Goal: Contribute content: Add original content to the website for others to see

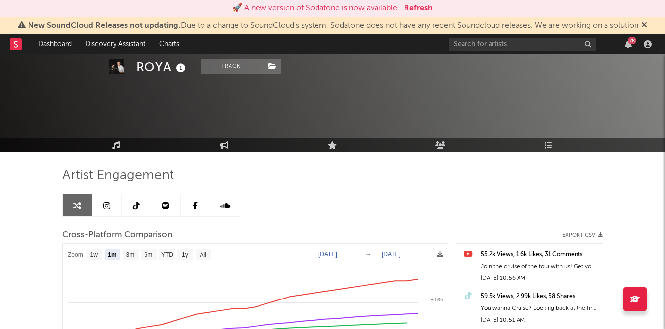
select select "1m"
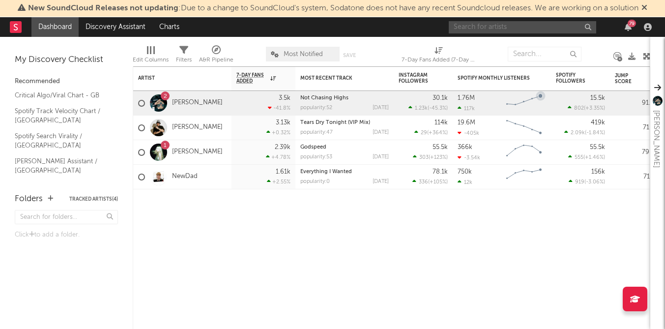
click at [517, 30] on input "text" at bounding box center [522, 27] width 147 height 12
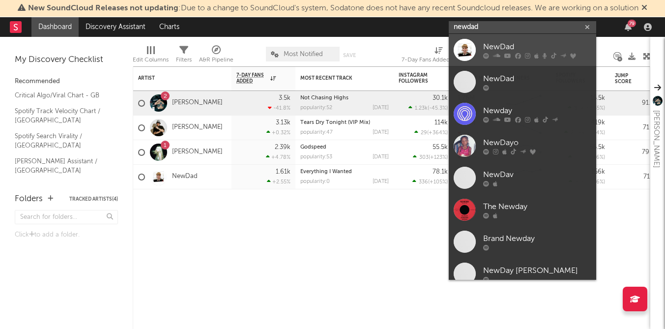
type input "newdad"
click at [539, 50] on div "NewDad" at bounding box center [537, 47] width 108 height 12
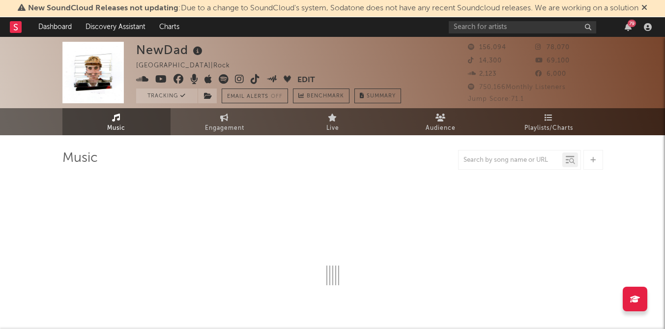
select select "6m"
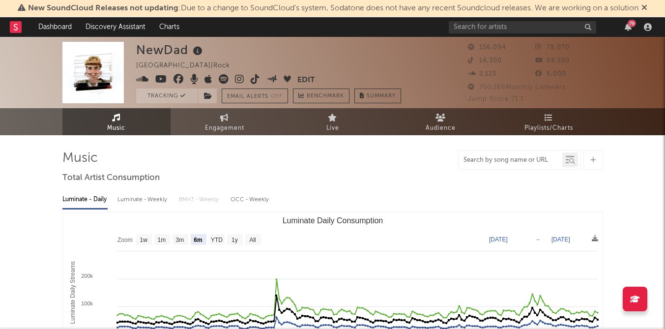
click at [511, 160] on input "text" at bounding box center [510, 160] width 104 height 8
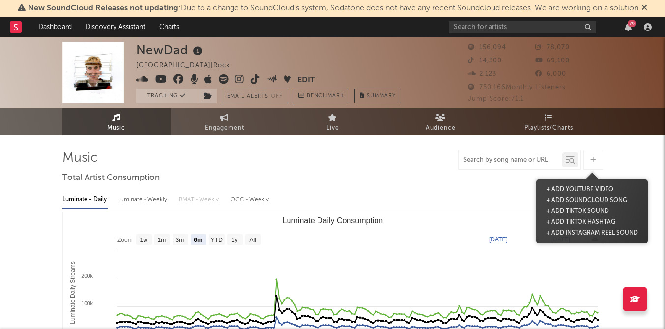
click at [588, 161] on div at bounding box center [593, 160] width 20 height 20
click at [581, 211] on button "+ Add TikTok Sound" at bounding box center [577, 211] width 68 height 11
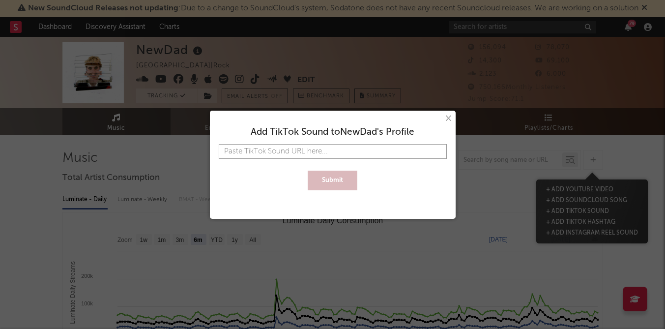
click at [328, 152] on input "text" at bounding box center [333, 151] width 228 height 15
paste input "[URL][DOMAIN_NAME]"
type input "[URL][DOMAIN_NAME]"
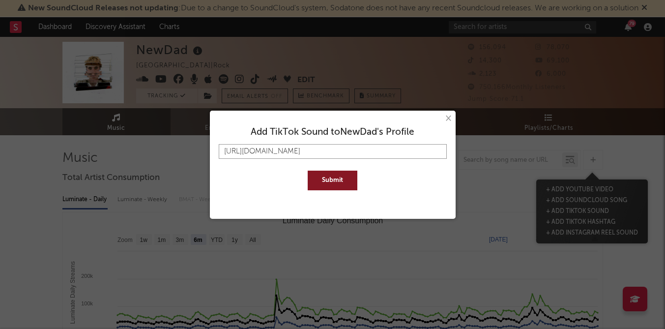
type input "[URL][DOMAIN_NAME]"
click at [330, 174] on button "Submit" at bounding box center [333, 180] width 50 height 20
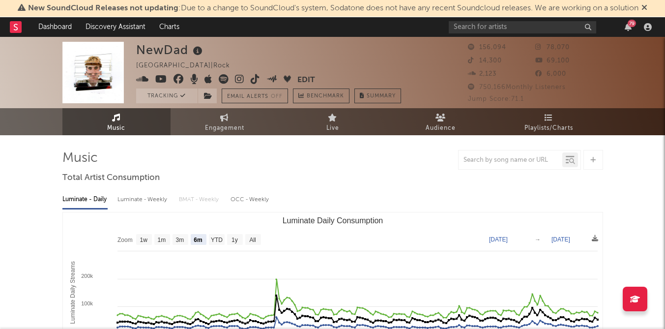
click at [597, 161] on div at bounding box center [593, 160] width 20 height 20
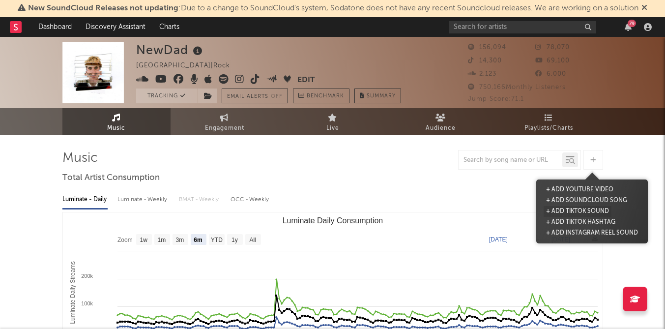
click at [577, 211] on button "+ Add TikTok Sound" at bounding box center [577, 211] width 68 height 11
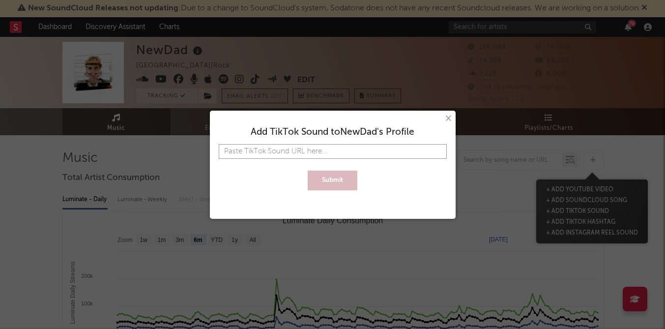
click at [301, 146] on input "text" at bounding box center [333, 151] width 228 height 15
paste input "[URL][DOMAIN_NAME]"
type input "[URL][DOMAIN_NAME]"
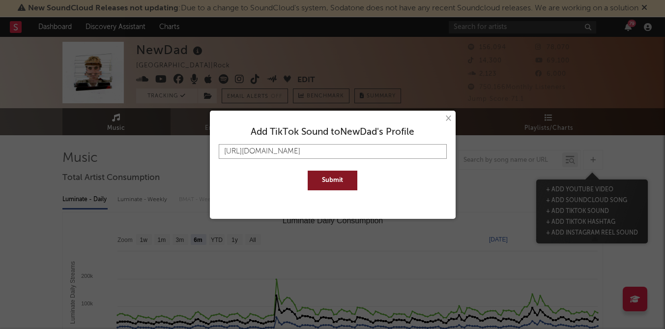
type input "[URL][DOMAIN_NAME]"
click at [324, 180] on button "Submit" at bounding box center [333, 180] width 50 height 20
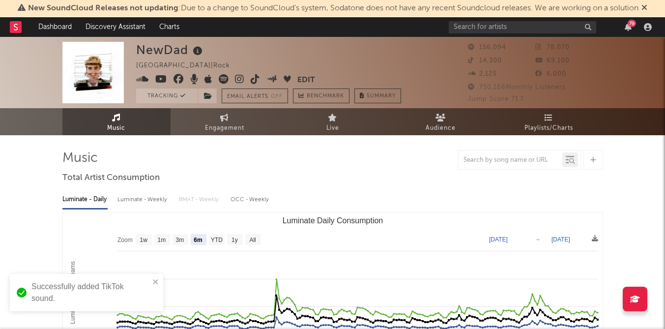
click at [594, 163] on icon at bounding box center [592, 160] width 5 height 6
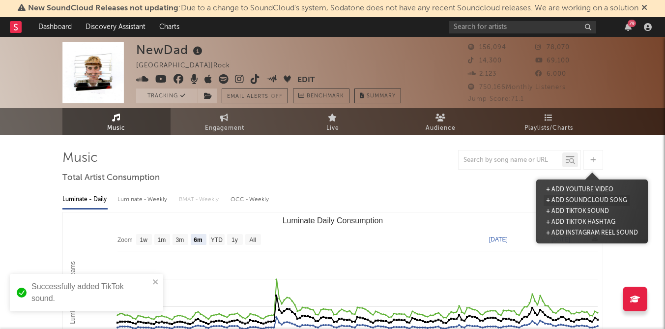
click at [591, 199] on button "+ Add SoundCloud Song" at bounding box center [586, 200] width 86 height 11
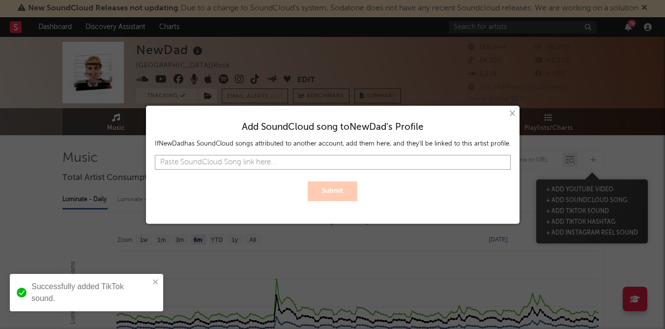
click at [340, 162] on input "text" at bounding box center [333, 162] width 356 height 15
paste input "[URL][DOMAIN_NAME]"
type input "[URL][DOMAIN_NAME]"
click at [338, 195] on button "Submit" at bounding box center [333, 191] width 50 height 20
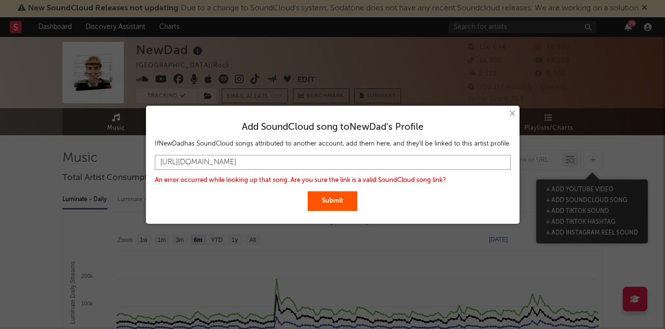
drag, startPoint x: 160, startPoint y: 165, endPoint x: 537, endPoint y: 195, distance: 377.6
click at [537, 195] on div "× Add SoundCloud song to NewDad 's Profile If NewDad has SoundCloud songs attri…" at bounding box center [332, 164] width 665 height 329
click at [285, 159] on input "text" at bounding box center [333, 162] width 356 height 15
paste input "[URL][DOMAIN_NAME]"
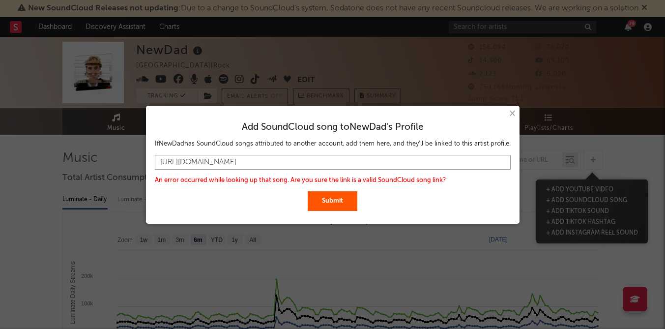
type input "[URL][DOMAIN_NAME]"
click at [353, 206] on button "Submit" at bounding box center [333, 201] width 50 height 20
drag, startPoint x: 388, startPoint y: 162, endPoint x: 113, endPoint y: 154, distance: 274.8
click at [113, 154] on div "× Add SoundCloud song to NewDad 's Profile If NewDad has SoundCloud songs attri…" at bounding box center [332, 164] width 665 height 329
click at [510, 114] on button "×" at bounding box center [511, 113] width 11 height 11
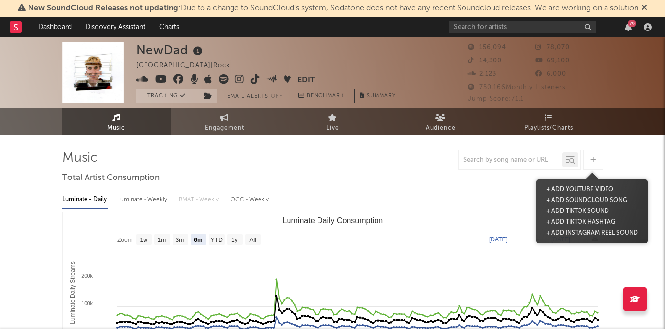
click at [594, 160] on icon at bounding box center [592, 160] width 5 height 6
click at [577, 210] on button "+ Add TikTok Sound" at bounding box center [577, 211] width 68 height 11
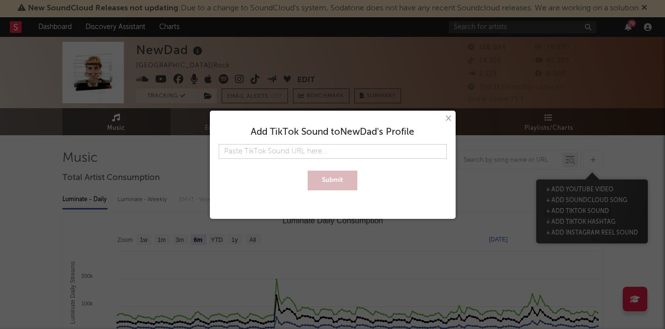
type input "[URL][DOMAIN_NAME]"
click at [341, 186] on button "Submit" at bounding box center [333, 180] width 50 height 20
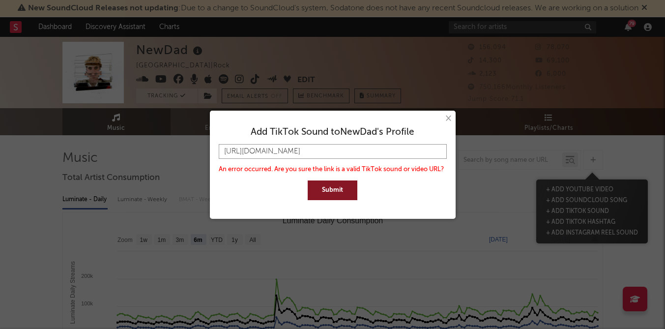
drag, startPoint x: 432, startPoint y: 153, endPoint x: 169, endPoint y: 146, distance: 263.9
click at [169, 146] on div "× Add TikTok Sound to NewDad 's Profile [URL][DOMAIN_NAME] An error occurred. A…" at bounding box center [332, 164] width 665 height 329
click at [449, 120] on button "×" at bounding box center [447, 118] width 11 height 11
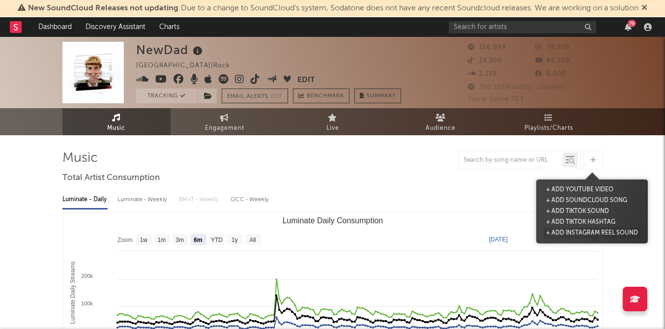
click at [579, 234] on button "+ Add Instagram Reel Sound" at bounding box center [591, 232] width 97 height 11
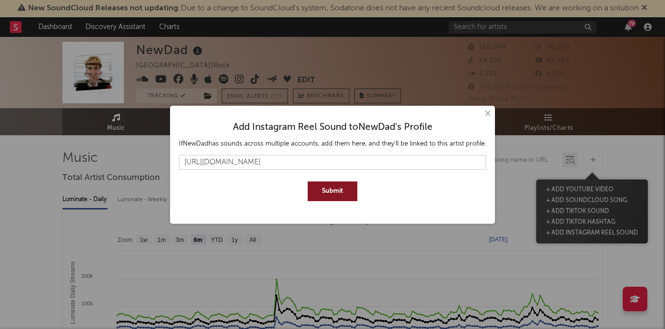
type input "[URL][DOMAIN_NAME]"
click at [308, 181] on button "Submit" at bounding box center [333, 191] width 50 height 20
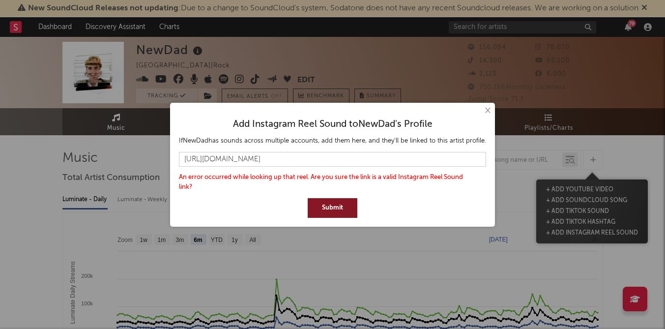
drag, startPoint x: 406, startPoint y: 160, endPoint x: 165, endPoint y: 151, distance: 241.4
click at [165, 151] on div "× Add Instagram Reel Sound to NewDad 's Profile If NewDad has sounds across mul…" at bounding box center [332, 164] width 665 height 329
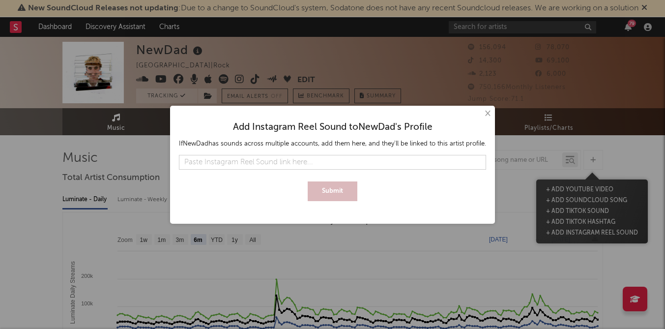
click at [484, 114] on button "×" at bounding box center [487, 113] width 11 height 11
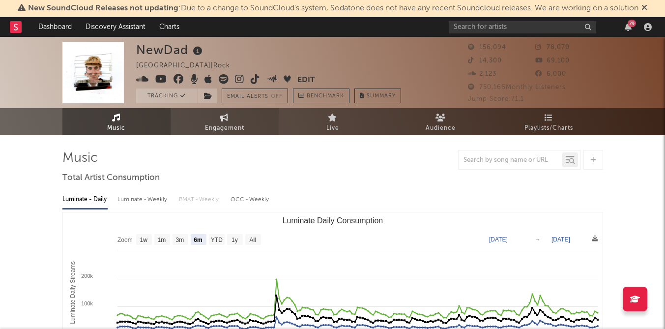
click at [217, 117] on link "Engagement" at bounding box center [224, 121] width 108 height 27
select select "1w"
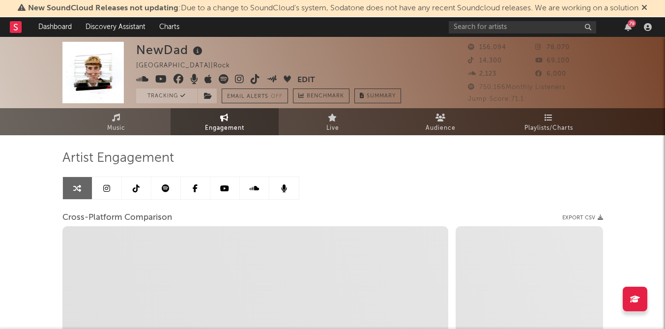
click at [110, 196] on link at bounding box center [106, 188] width 29 height 22
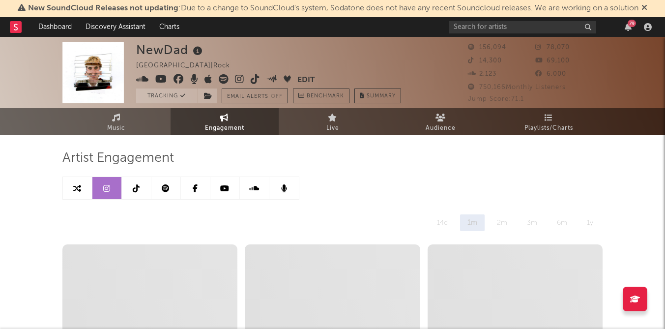
select select "6m"
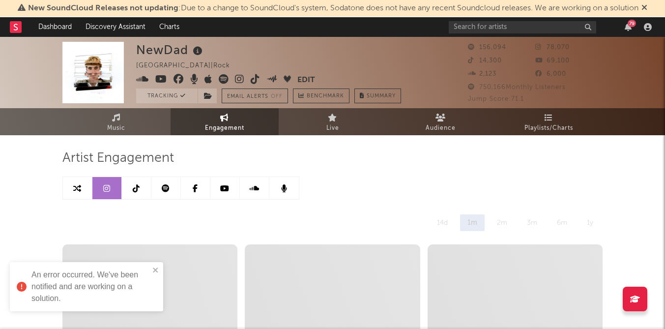
click at [151, 267] on div "An error occurred. We've been notified and are working on a solution." at bounding box center [83, 286] width 139 height 41
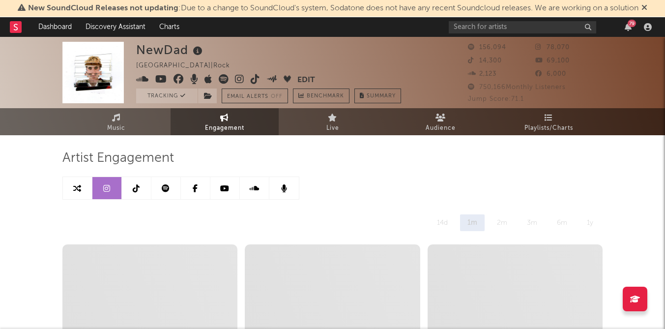
click at [126, 183] on link at bounding box center [136, 188] width 29 height 22
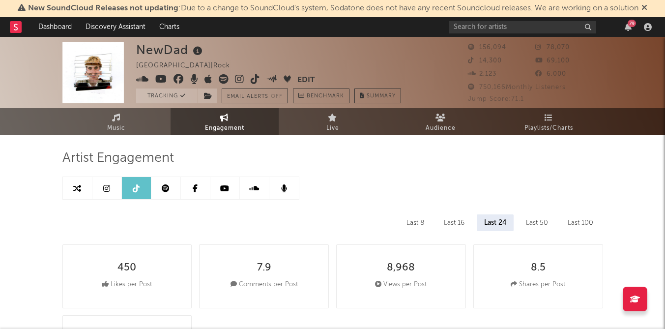
select select "6m"
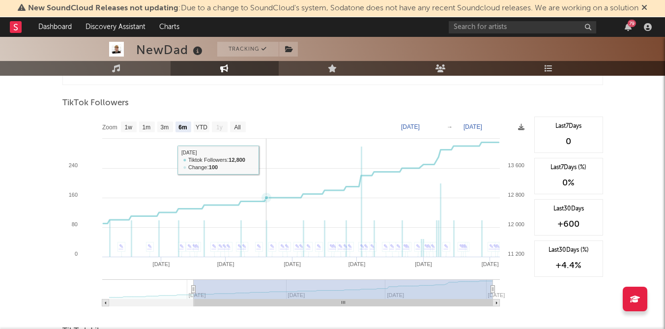
scroll to position [944, 0]
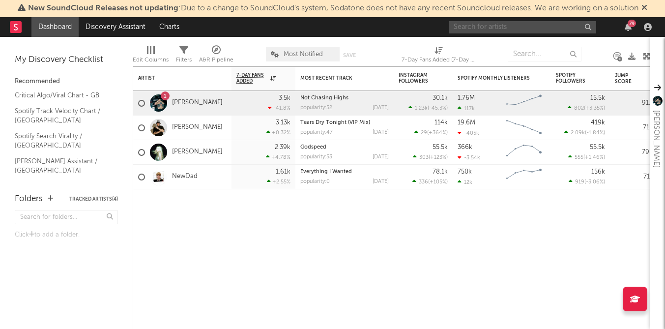
click at [533, 28] on input "text" at bounding box center [522, 27] width 147 height 12
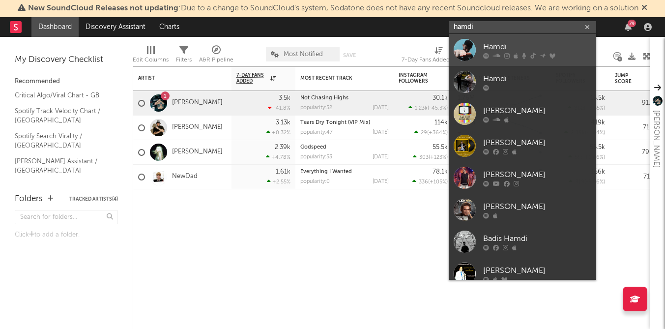
type input "hamdi"
click at [523, 43] on div "Hamdi" at bounding box center [537, 47] width 108 height 12
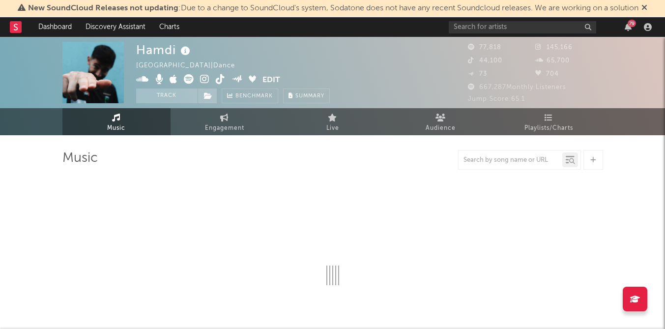
select select "6m"
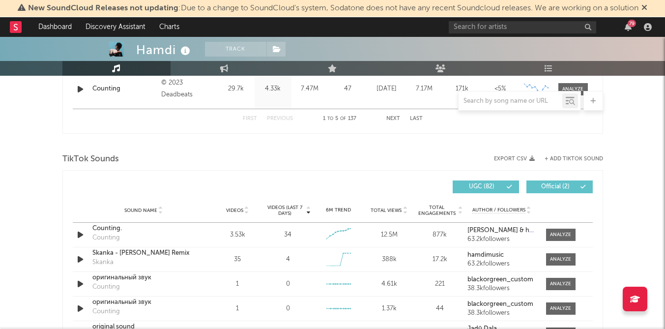
scroll to position [634, 0]
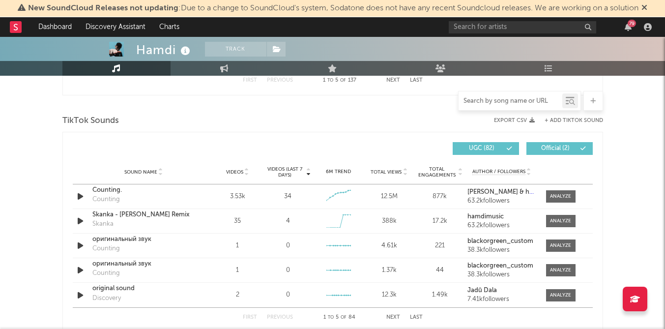
click at [507, 98] on input "text" at bounding box center [510, 101] width 104 height 8
paste input "https://open.spotify.com/track/79aGuVHoeEa6fGzs5EmzIF?si=8c3d18945e81483a"
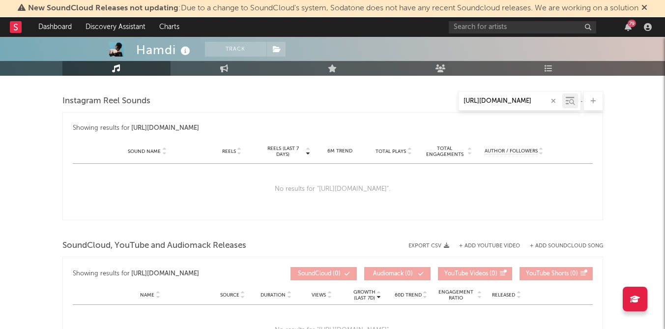
click at [561, 101] on input "https://open.spotify.com/track/79aGuVHoeEa6fGzs5EmzIF?si=8c3d18945e81483a" at bounding box center [510, 101] width 104 height 8
type input "https://open.spotify.com/track/79aGuVHoeEa6fGzs5EmzIF?si=8c3d18945e81483a"
click at [578, 100] on div "https://open.spotify.com/track/79aGuVHoeEa6fGzs5EmzIF?si=8c3d18945e81483a" at bounding box center [519, 101] width 123 height 20
click at [570, 100] on icon at bounding box center [572, 102] width 6 height 6
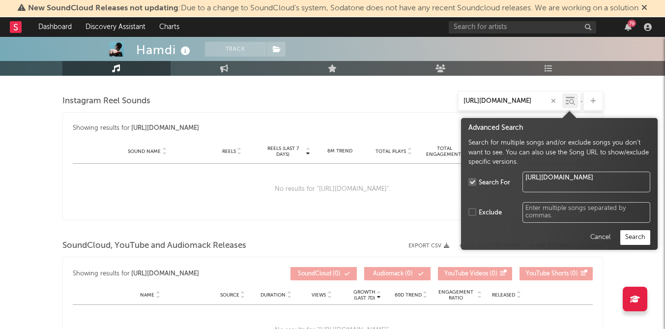
click at [589, 103] on div at bounding box center [593, 101] width 20 height 20
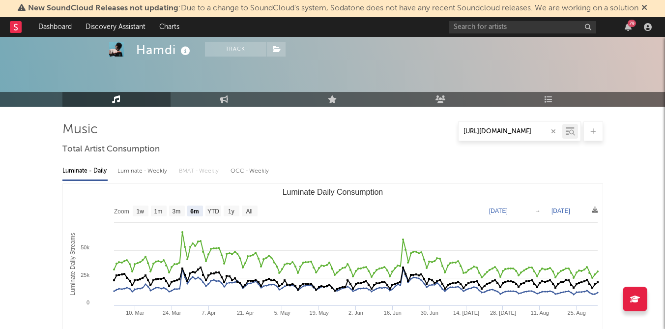
scroll to position [4, 0]
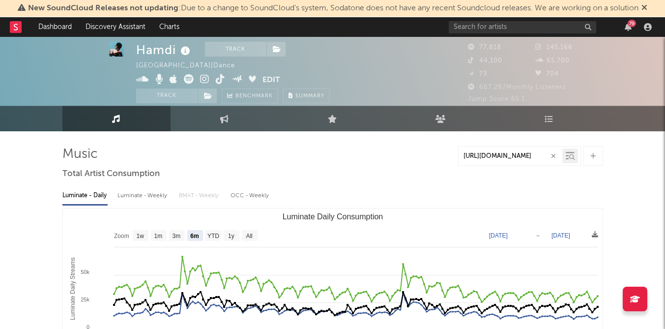
click at [136, 118] on link "Music" at bounding box center [116, 119] width 108 height 26
click at [570, 155] on icon at bounding box center [572, 157] width 6 height 6
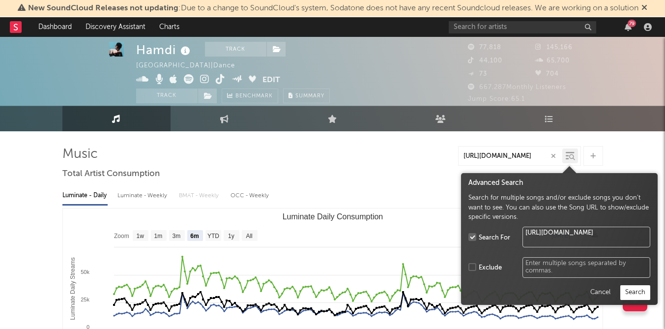
click at [641, 294] on button "Search" at bounding box center [635, 292] width 30 height 15
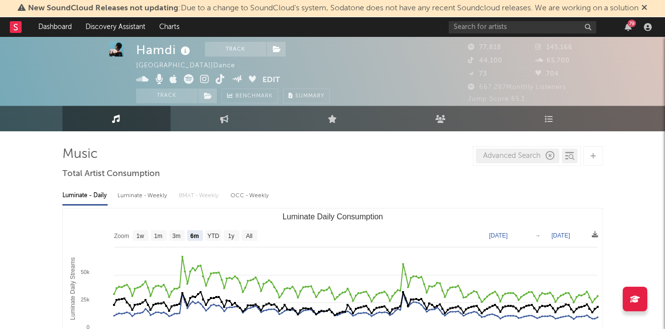
click at [182, 79] on span at bounding box center [199, 80] width 127 height 12
click at [186, 79] on icon at bounding box center [189, 79] width 10 height 10
click at [227, 130] on link "Engagement" at bounding box center [224, 119] width 108 height 26
select select "1w"
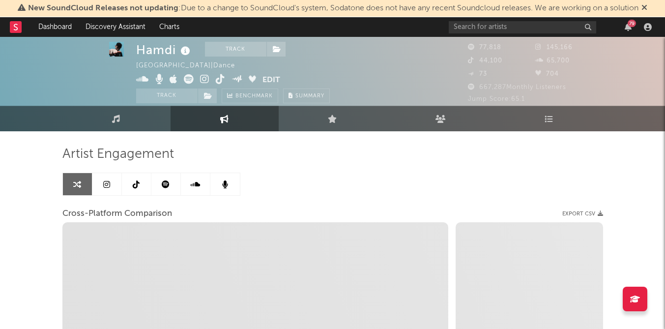
click at [169, 186] on icon at bounding box center [166, 184] width 8 height 8
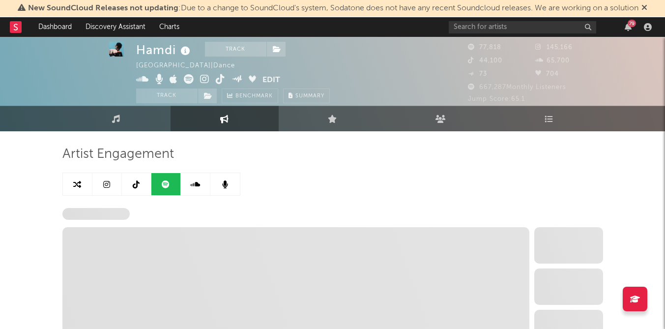
select select "6m"
select select "1w"
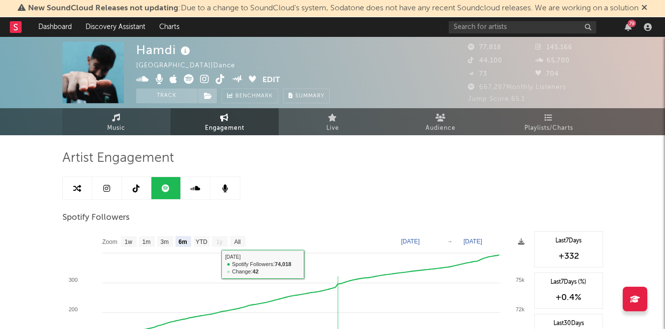
click at [122, 132] on span "Music" at bounding box center [116, 128] width 18 height 12
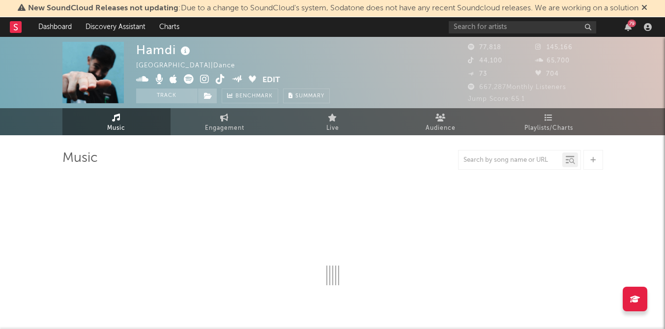
select select "6m"
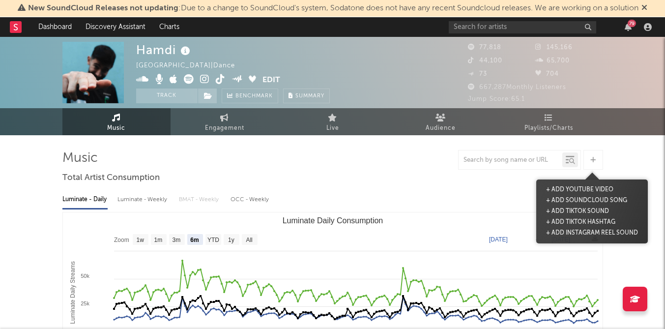
click at [594, 159] on icon at bounding box center [592, 160] width 5 height 6
click at [592, 166] on div at bounding box center [593, 160] width 20 height 20
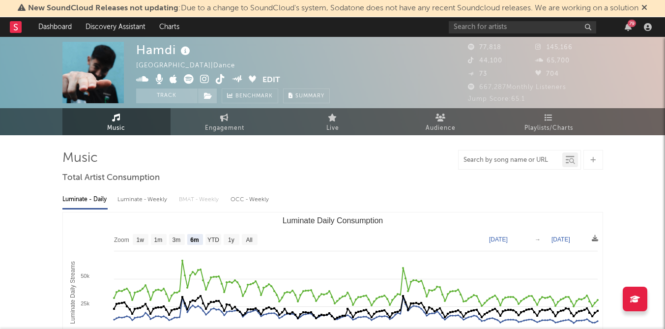
click at [532, 159] on input "text" at bounding box center [510, 160] width 104 height 8
paste input "https://www.tiktok.com/music/Nightmares-feat-Issey-Cross-7536240780684920833?is…"
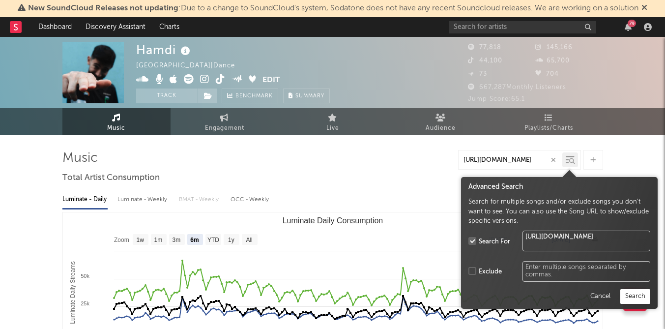
click at [575, 159] on div at bounding box center [570, 159] width 16 height 15
type input "https://www.tiktok.com/music/Nightmares-feat-Issey-Cross-7536240780684920833?is…"
click at [640, 294] on button "Search" at bounding box center [635, 296] width 30 height 15
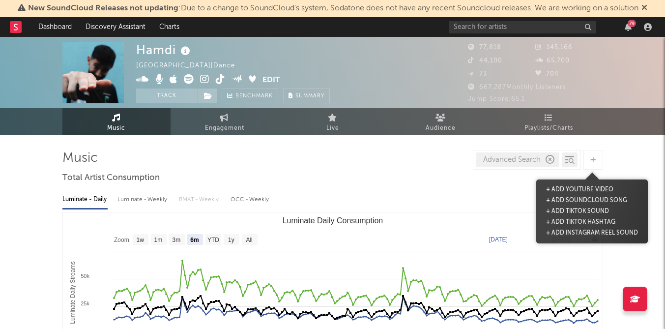
click at [595, 159] on icon at bounding box center [592, 160] width 5 height 6
click at [574, 212] on button "+ Add TikTok Sound" at bounding box center [577, 211] width 68 height 11
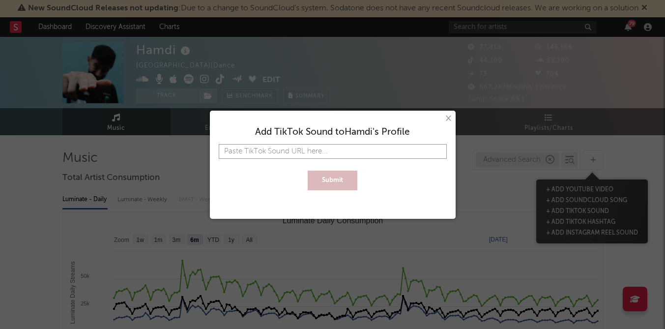
click at [287, 157] on input "text" at bounding box center [333, 151] width 228 height 15
paste input "https://www.tiktok.com/music/Nightmares-feat-Issey-Cross-7536240780684920833?is…"
type input "https://www.tiktok.com/music/Nightmares-feat-Issey-Cross-7536240780684920833?is…"
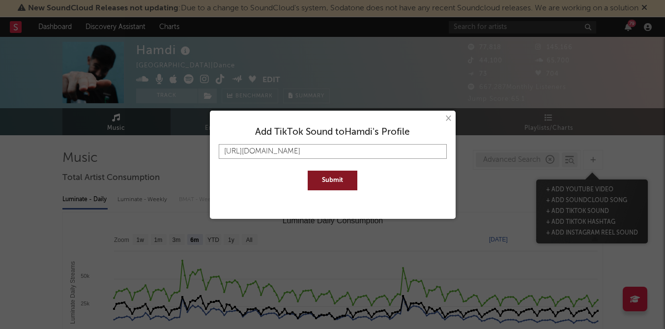
type input "https://www.tiktok.com/music/Nightmares-feat-Issey-Cross-7536240780684920833?is…"
click at [308, 170] on button "Submit" at bounding box center [333, 180] width 50 height 20
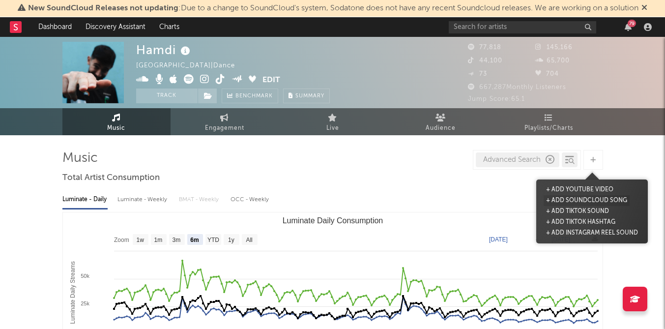
click at [610, 203] on button "+ Add SoundCloud Song" at bounding box center [586, 200] width 86 height 11
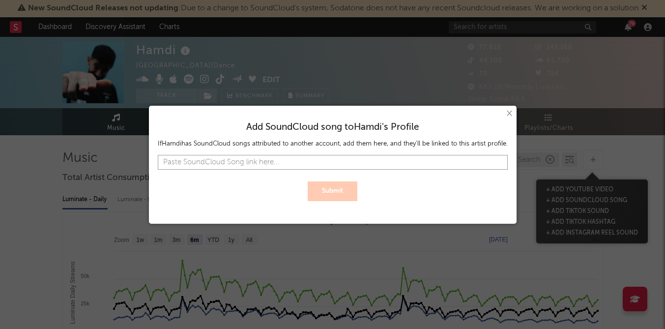
click at [356, 162] on input "text" at bounding box center [333, 162] width 350 height 15
paste input "https://on.soundcloud.com/dhhu6p4Ilewd2knkI6"
type input "https://on.soundcloud.com/dhhu6p4Ilewd2knkI6"
click at [346, 188] on button "Submit" at bounding box center [333, 191] width 50 height 20
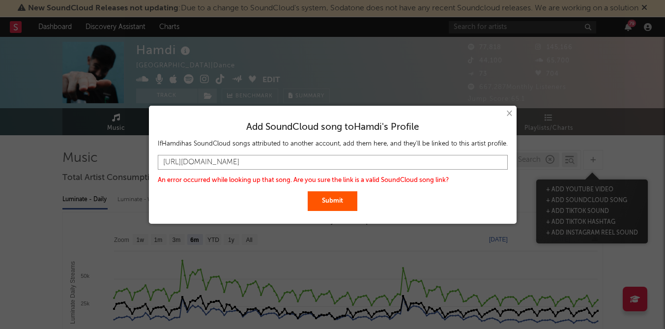
drag, startPoint x: 340, startPoint y: 157, endPoint x: 126, endPoint y: 155, distance: 214.2
click at [126, 156] on div "× Add SoundCloud song to Hamdi 's Profile If Hamdi has SoundCloud songs attribu…" at bounding box center [332, 164] width 665 height 329
click at [279, 158] on input "text" at bounding box center [333, 162] width 350 height 15
paste input "https://soundcloud.com/hamdiofficialmusic/hamdi-x-issey-cross-nightmares-previe…"
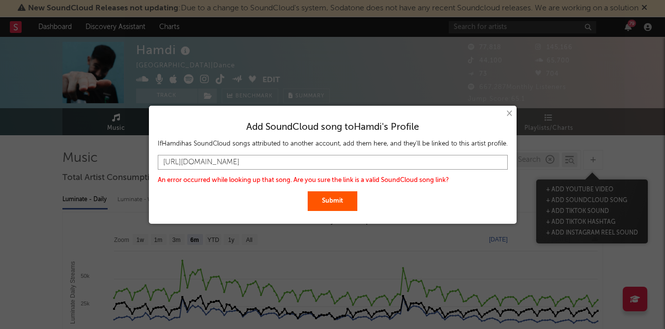
type input "https://soundcloud.com/hamdiofficialmusic/hamdi-x-issey-cross-nightmares-previe…"
click at [347, 205] on button "Submit" at bounding box center [333, 201] width 50 height 20
drag, startPoint x: 164, startPoint y: 163, endPoint x: 519, endPoint y: 172, distance: 354.9
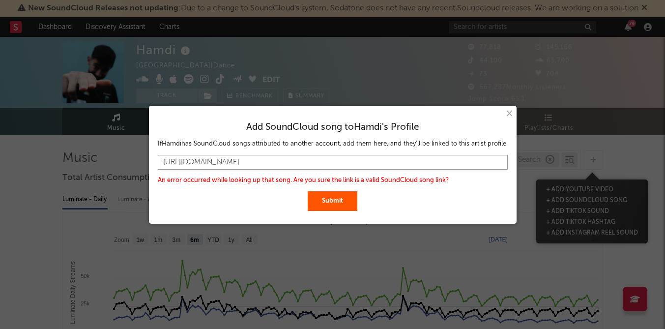
click at [519, 172] on div "× Add SoundCloud song to Hamdi 's Profile If Hamdi has SoundCloud songs attribu…" at bounding box center [332, 164] width 665 height 329
click at [336, 162] on input "text" at bounding box center [333, 162] width 350 height 15
paste input "https://soundcloud.com/hamdiofficialmusic/hamdi-x-issey-cross-nightmares-previe…"
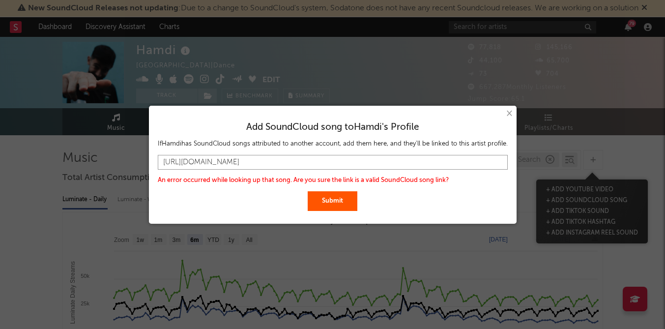
type input "https://soundcloud.com/hamdiofficialmusic/hamdi-x-issey-cross-nightmares-previe…"
click at [344, 199] on button "Submit" at bounding box center [333, 201] width 50 height 20
click at [507, 113] on button "×" at bounding box center [508, 113] width 11 height 11
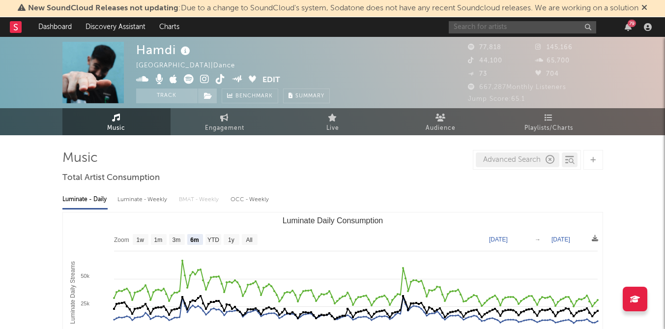
click at [557, 27] on input "text" at bounding box center [522, 27] width 147 height 12
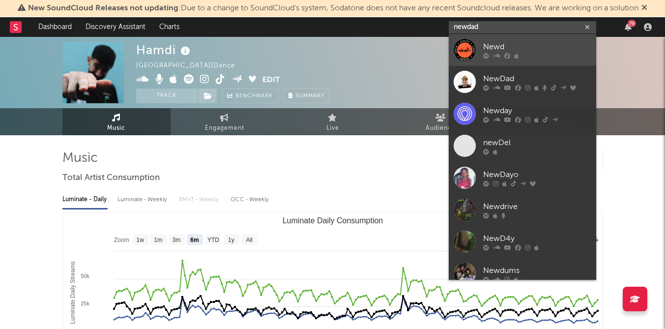
type input "newdad"
click at [514, 52] on div "Newd" at bounding box center [537, 47] width 108 height 12
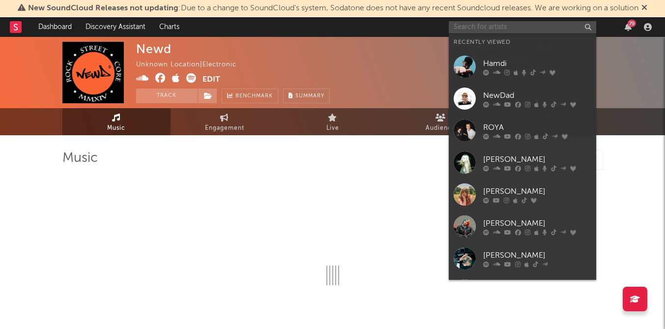
click at [509, 25] on input "text" at bounding box center [522, 27] width 147 height 12
type input "ne"
select select "1w"
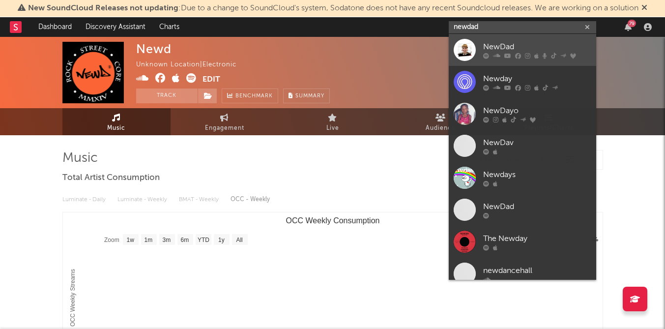
type input "newdad"
click at [512, 42] on div "NewDad" at bounding box center [537, 47] width 108 height 12
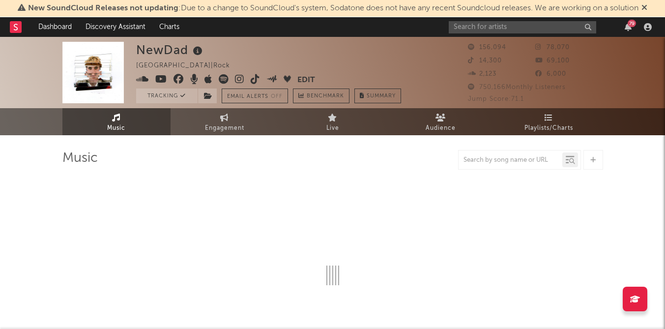
select select "6m"
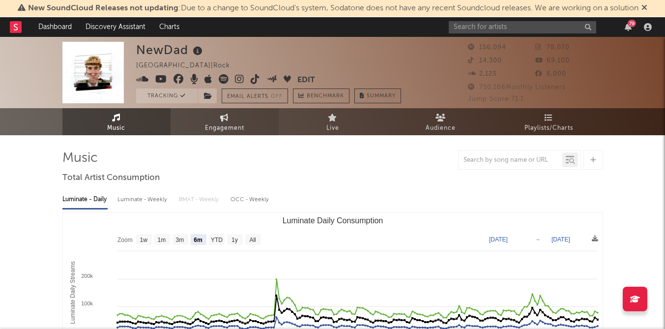
click at [224, 122] on span "Engagement" at bounding box center [224, 128] width 39 height 12
select select "1w"
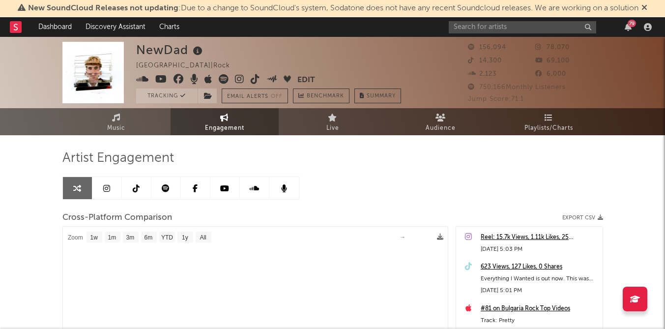
click at [113, 193] on link at bounding box center [106, 188] width 29 height 22
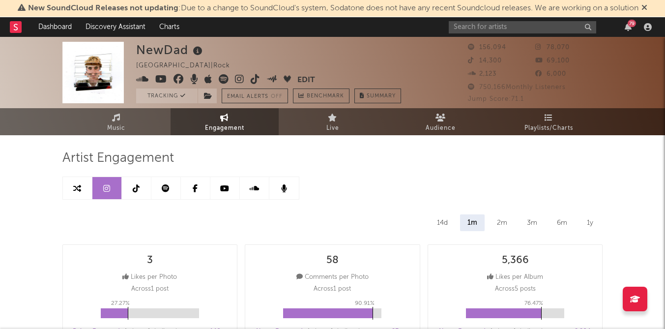
select select "6m"
